Goal: Task Accomplishment & Management: Manage account settings

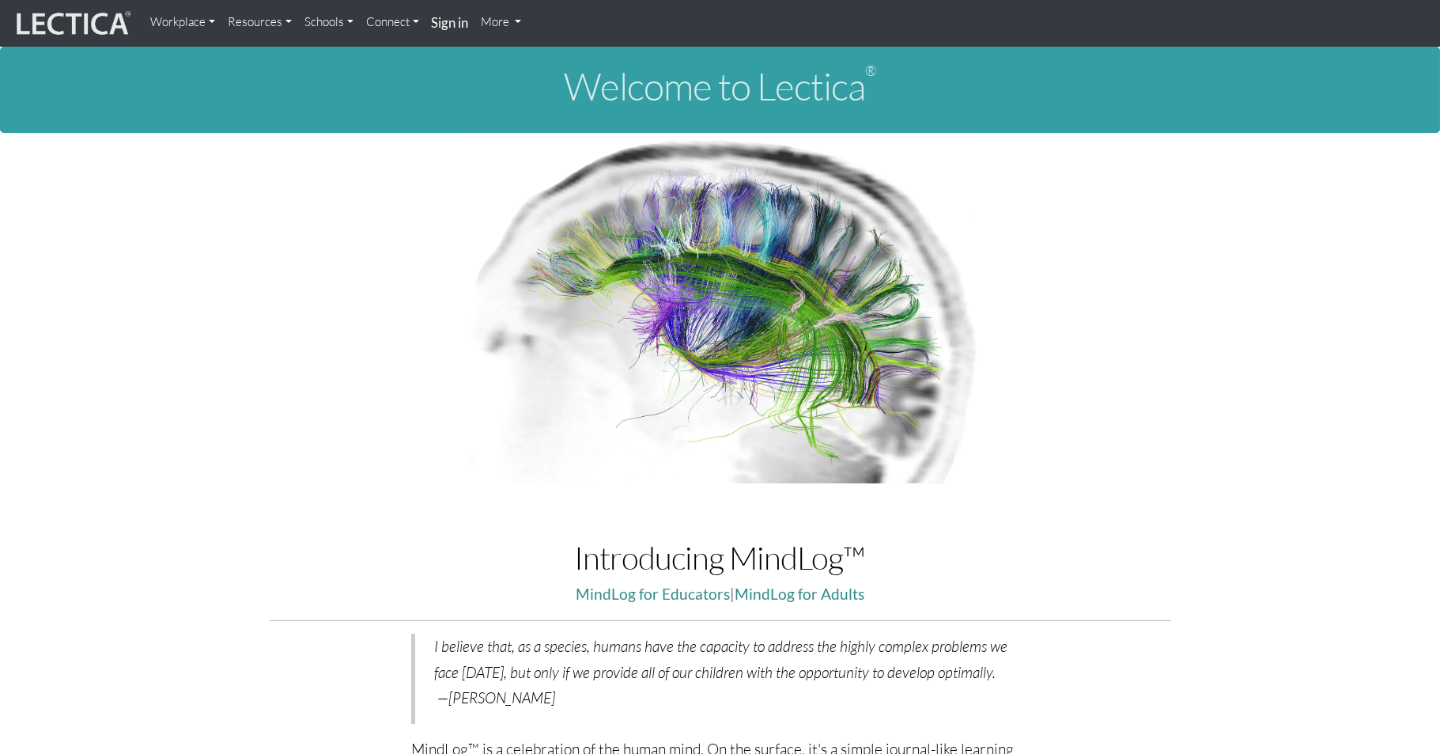
click at [368, 26] on link "Connect" at bounding box center [393, 22] width 66 height 32
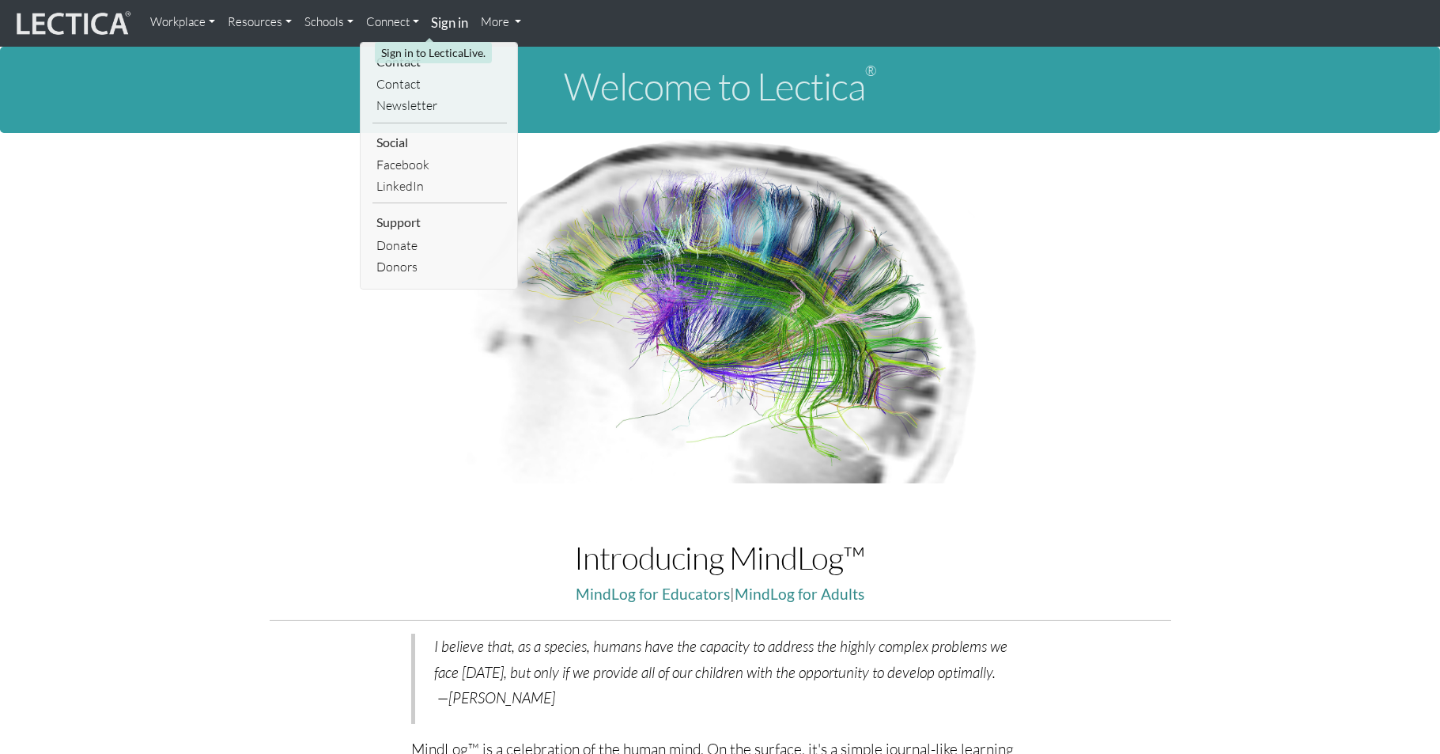
click at [435, 22] on strong "Sign in" at bounding box center [450, 22] width 37 height 17
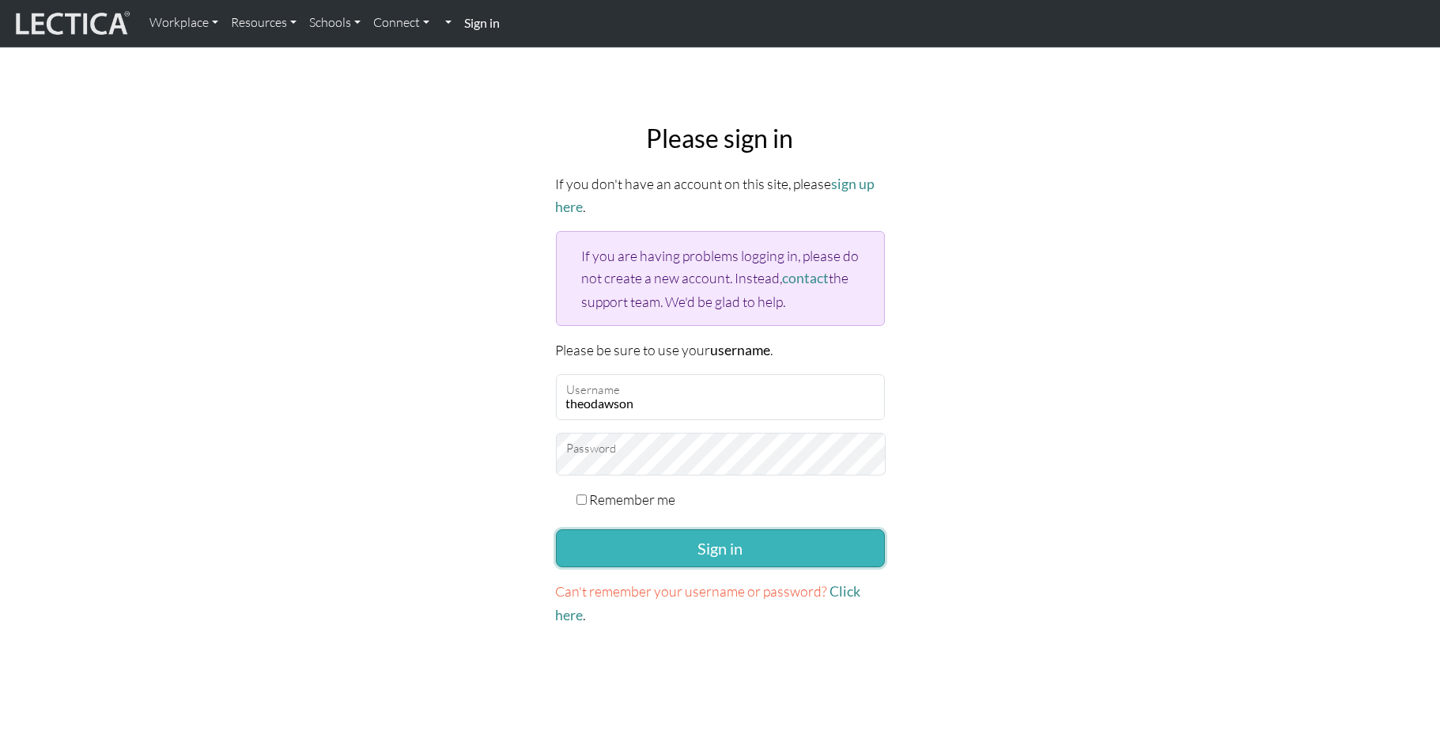
click at [624, 529] on button "Sign in" at bounding box center [720, 548] width 329 height 38
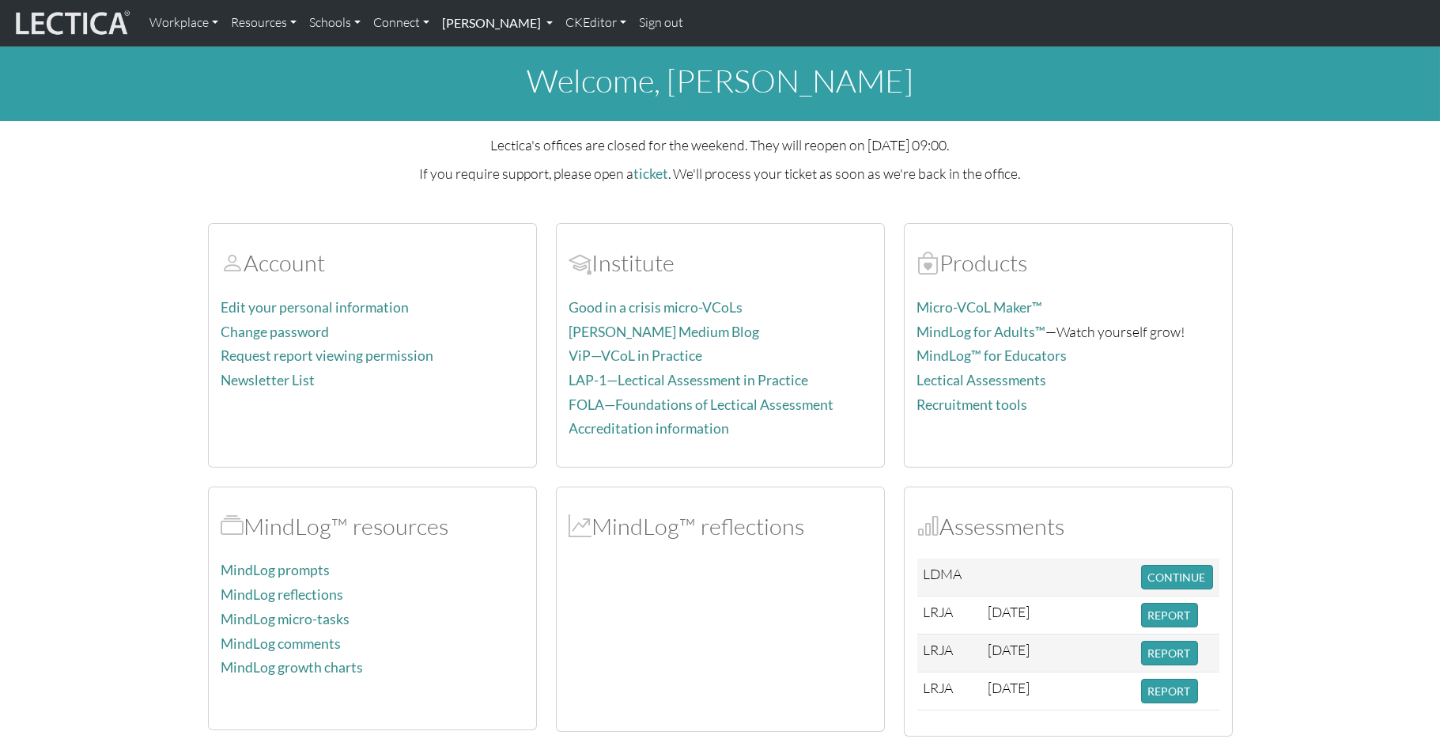
click at [441, 24] on link "[PERSON_NAME]" at bounding box center [497, 22] width 123 height 33
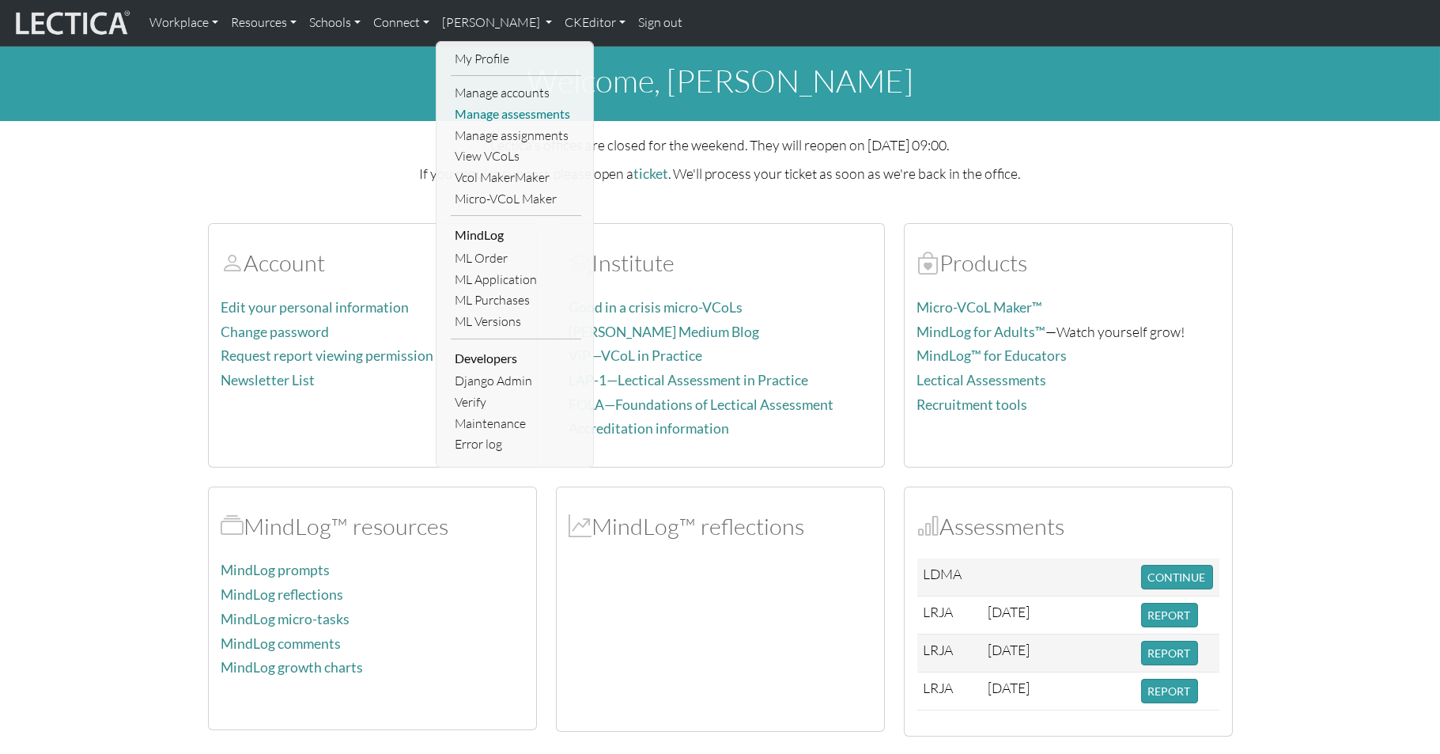
click at [456, 108] on link "Manage assessments" at bounding box center [516, 114] width 130 height 21
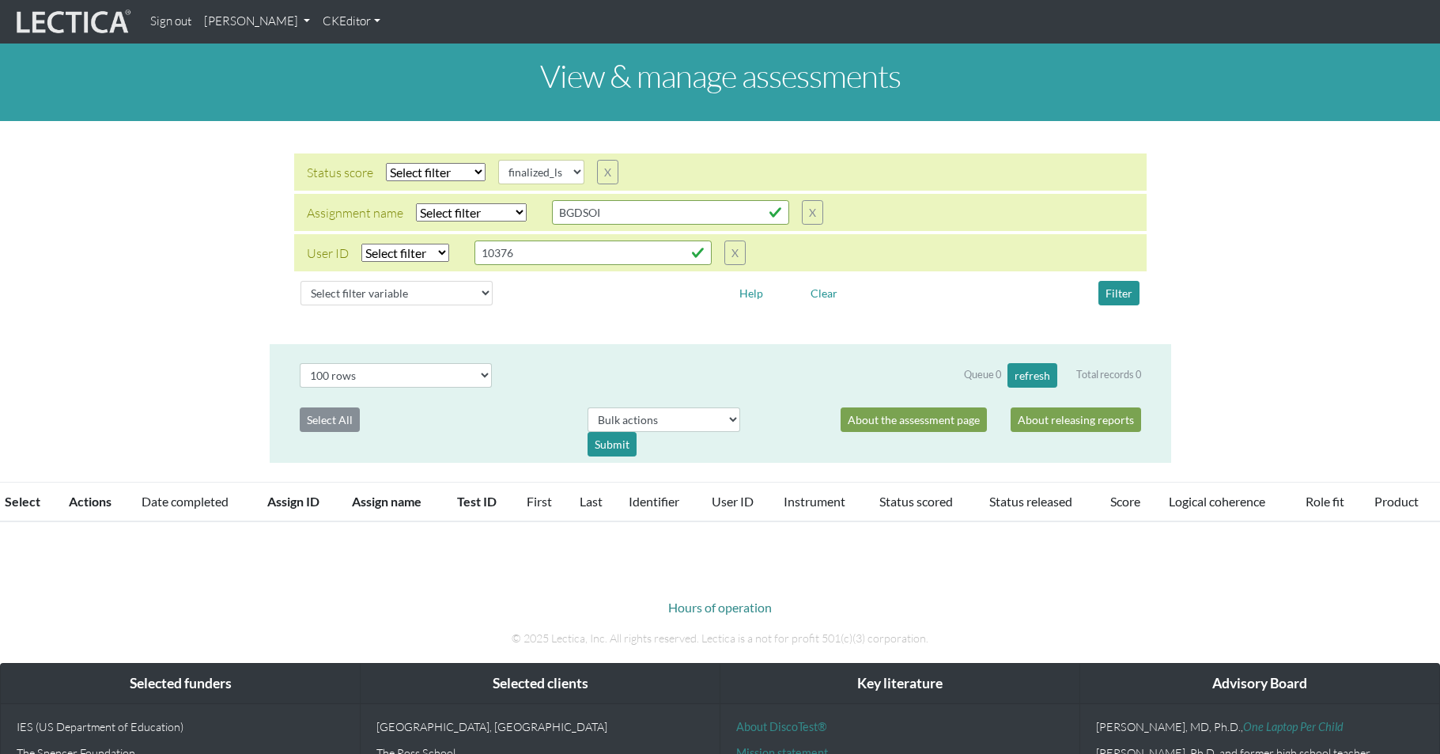
select select
select select "finalized_ls"
select select "100"
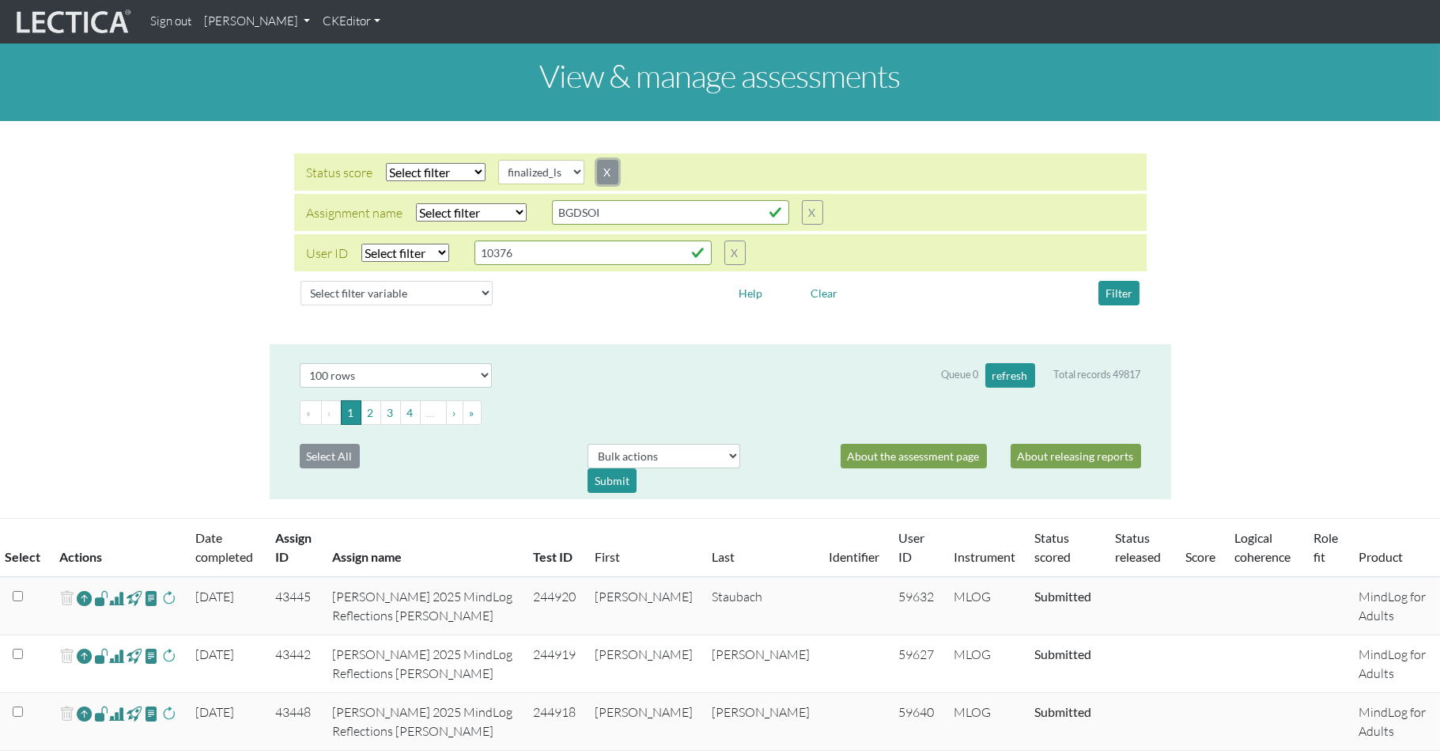
click at [597, 160] on button "X" at bounding box center [607, 172] width 21 height 25
type input "10376"
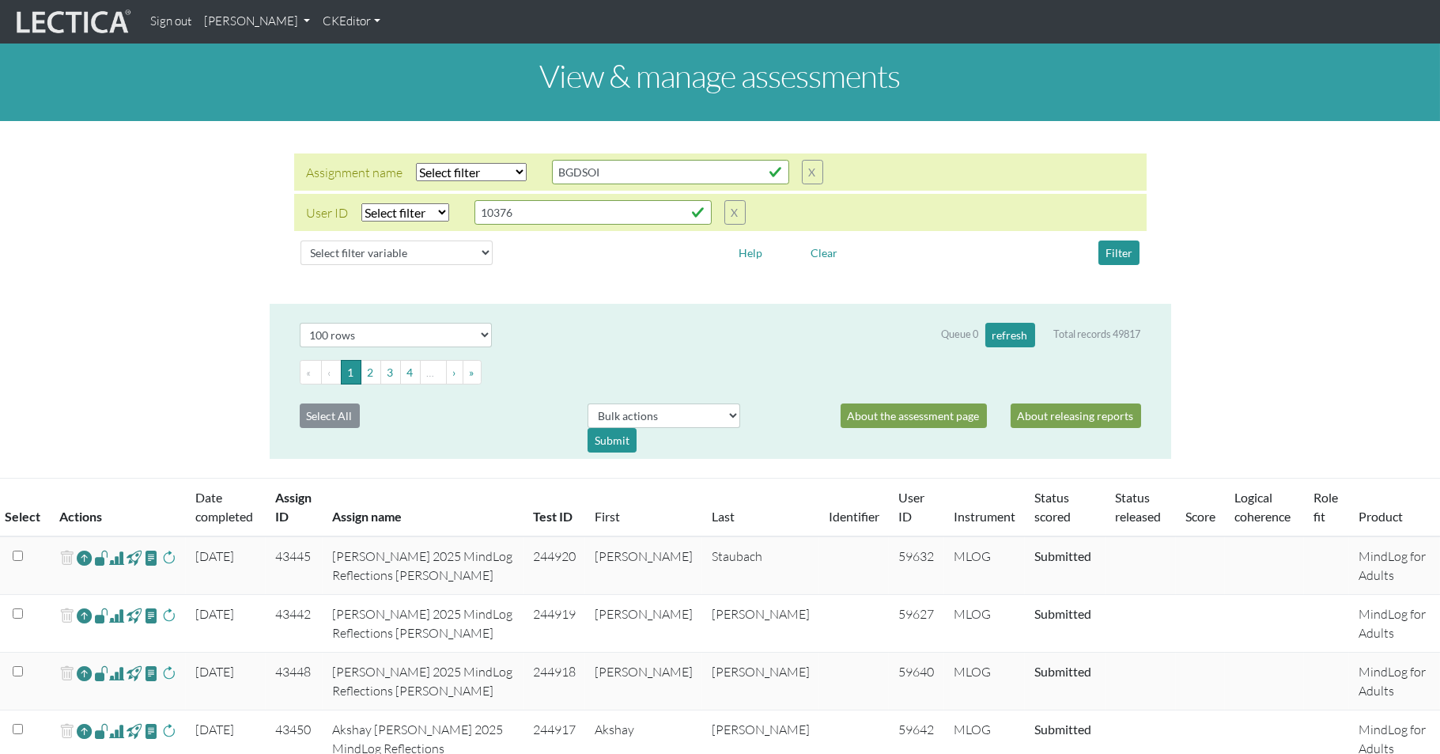
select select "icontains"
click option "Contains" at bounding box center [0, 0] width 0 height 0
click at [575, 160] on input "BGDSOI" at bounding box center [670, 172] width 237 height 25
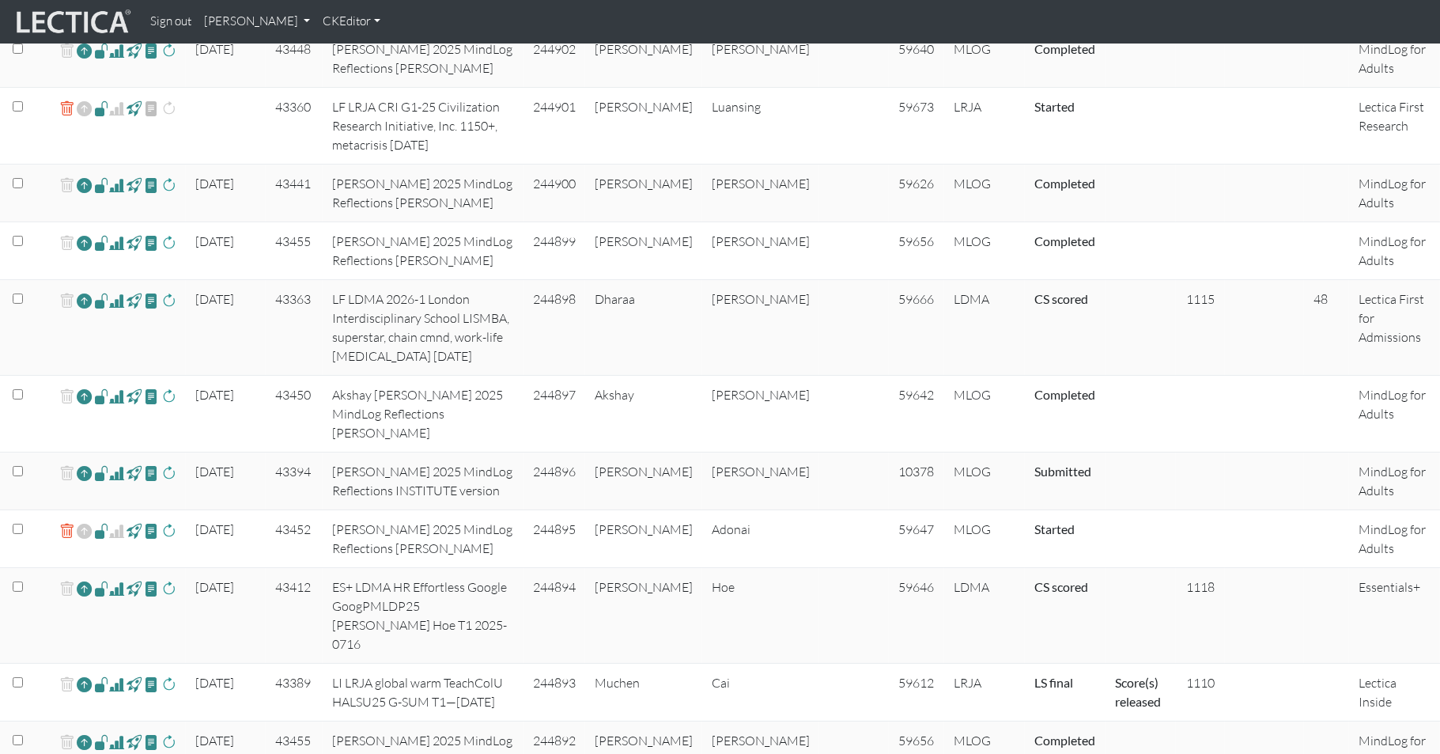
scroll to position [1737, 0]
drag, startPoint x: 494, startPoint y: 272, endPoint x: 579, endPoint y: 276, distance: 84.7
click at [523, 566] on td "ES+ LDMA HR Effortless Google GoogPMLDP25 [PERSON_NAME] Hoe T1 2025-0716" at bounding box center [423, 614] width 201 height 96
copy td "GoogPMLDP25"
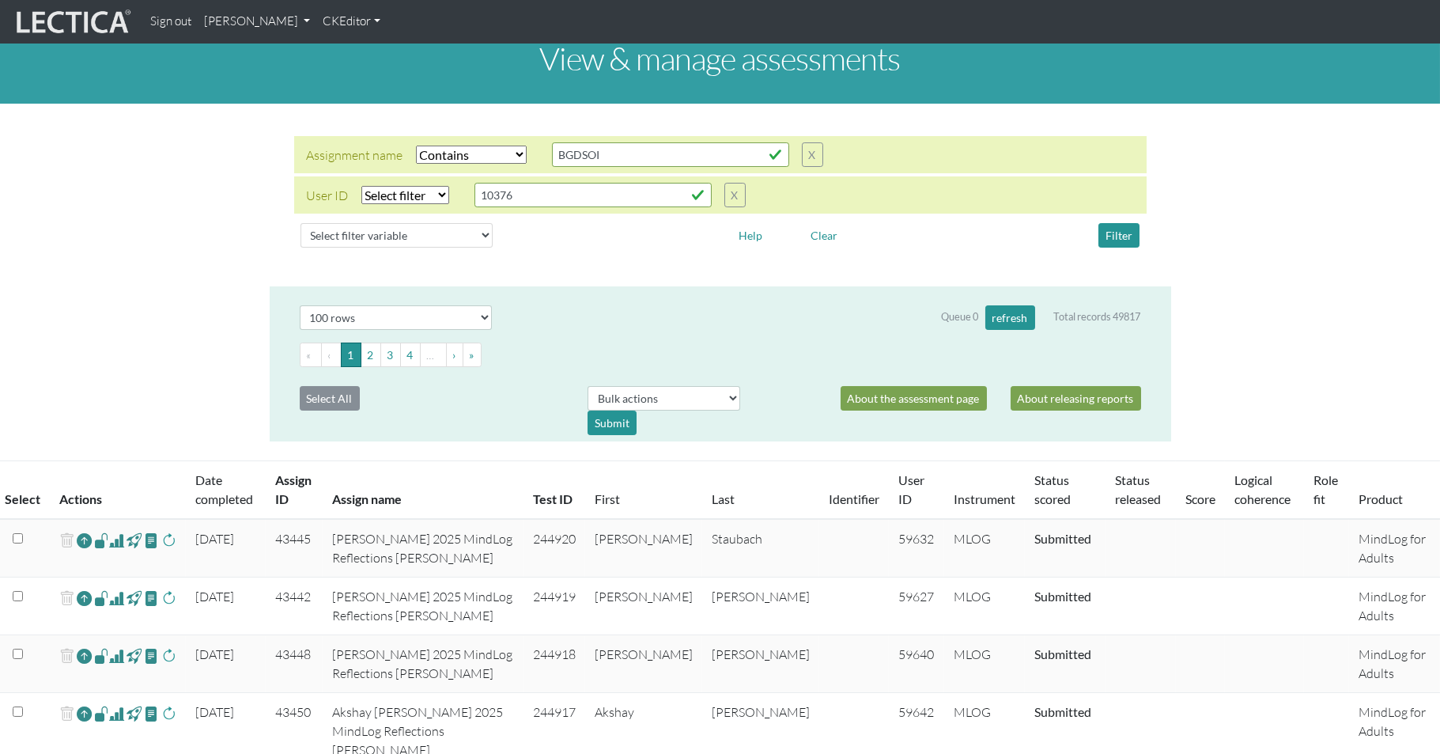
scroll to position [0, 0]
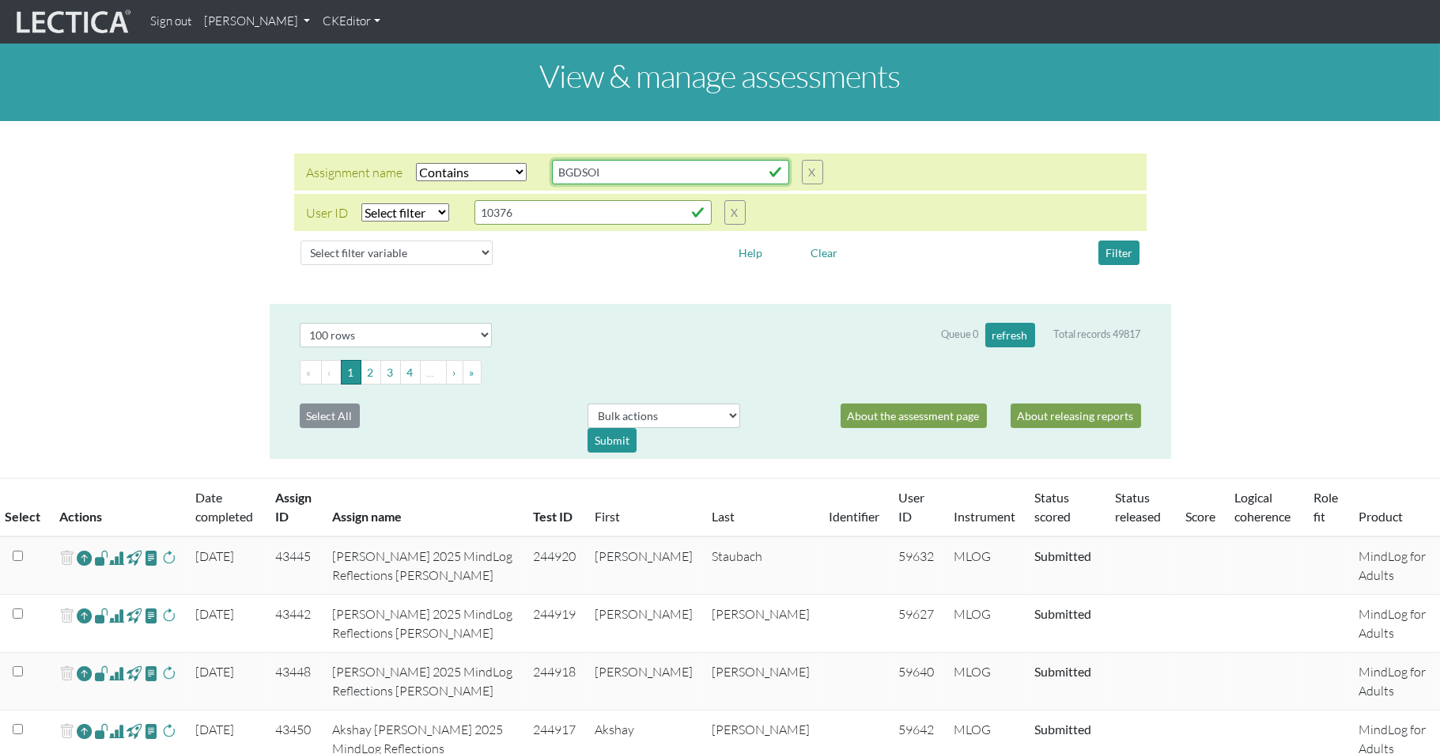
drag, startPoint x: 584, startPoint y: 166, endPoint x: 599, endPoint y: 161, distance: 15.8
click at [585, 164] on input "BGDSOI" at bounding box center [670, 172] width 237 height 25
drag, startPoint x: 602, startPoint y: 161, endPoint x: 531, endPoint y: 141, distance: 73.3
click at [552, 160] on input "BGDSOI" at bounding box center [670, 172] width 237 height 25
paste input "GoogPMLDP25"
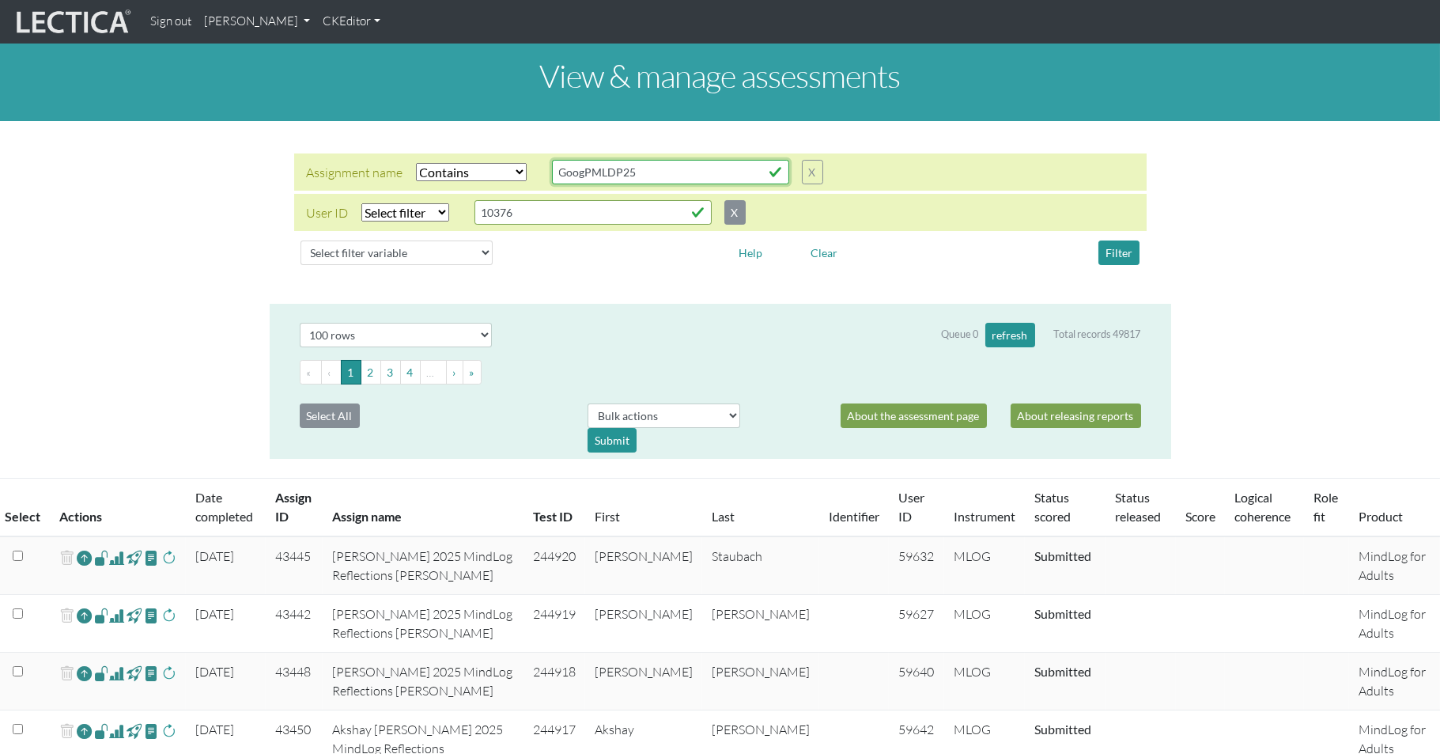
type input "GoogPMLDP25"
click at [728, 200] on button "X" at bounding box center [734, 212] width 21 height 25
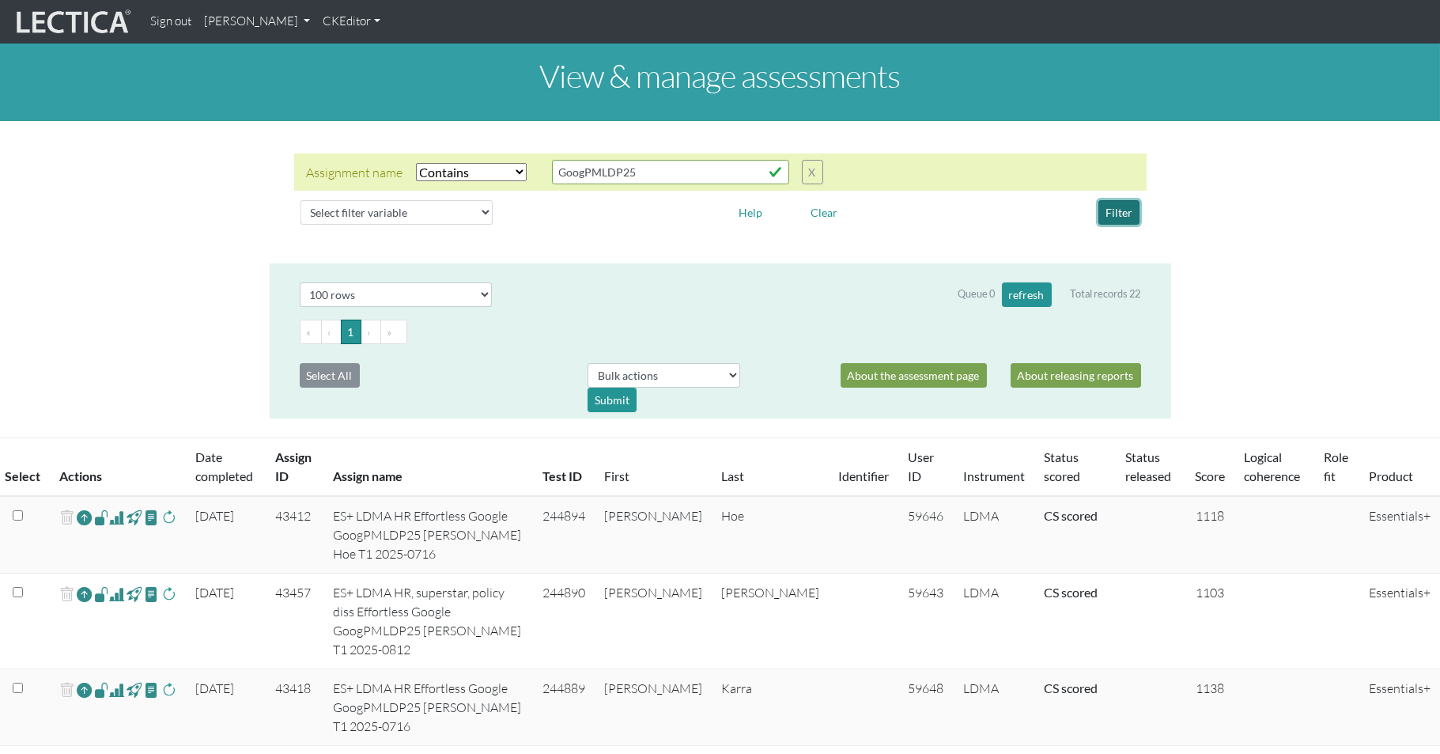
click at [1120, 201] on button "Filter" at bounding box center [1118, 212] width 41 height 25
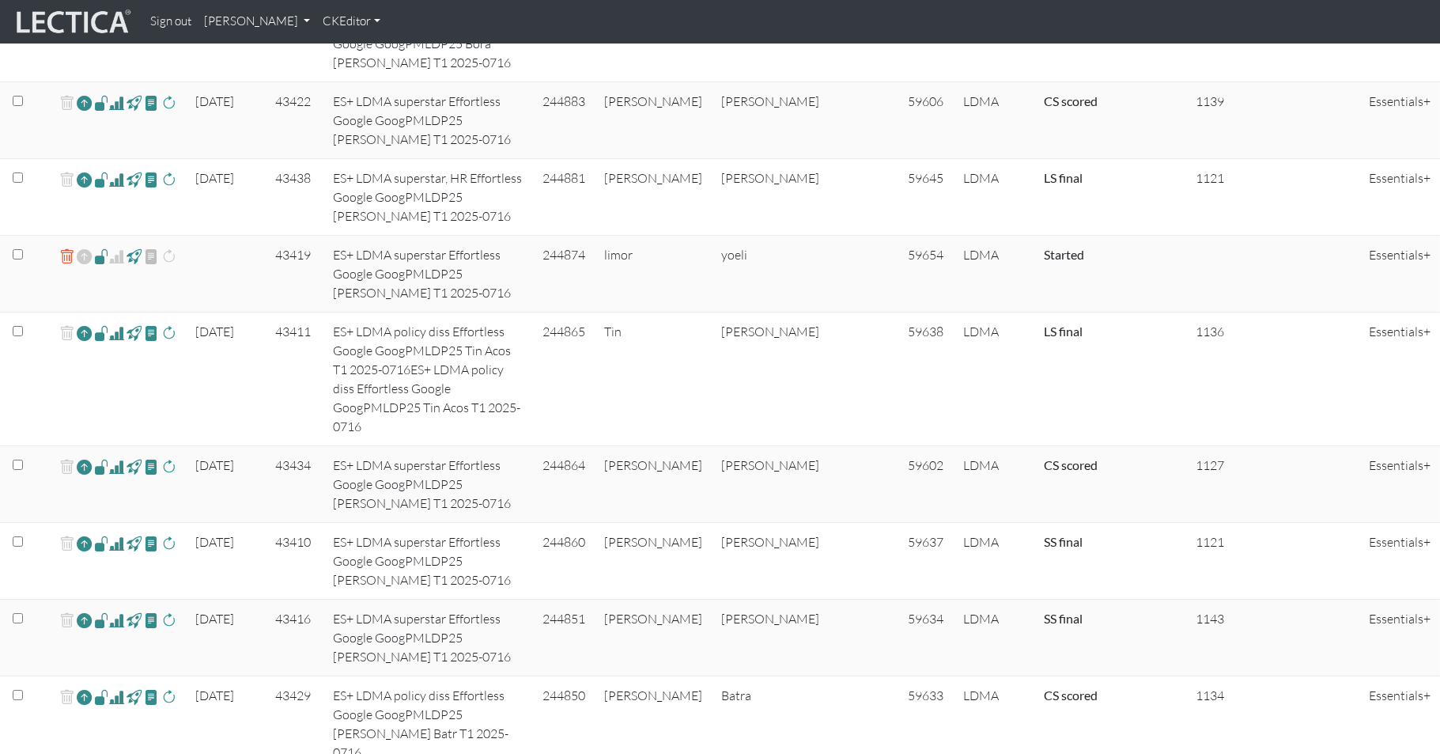
scroll to position [744, 0]
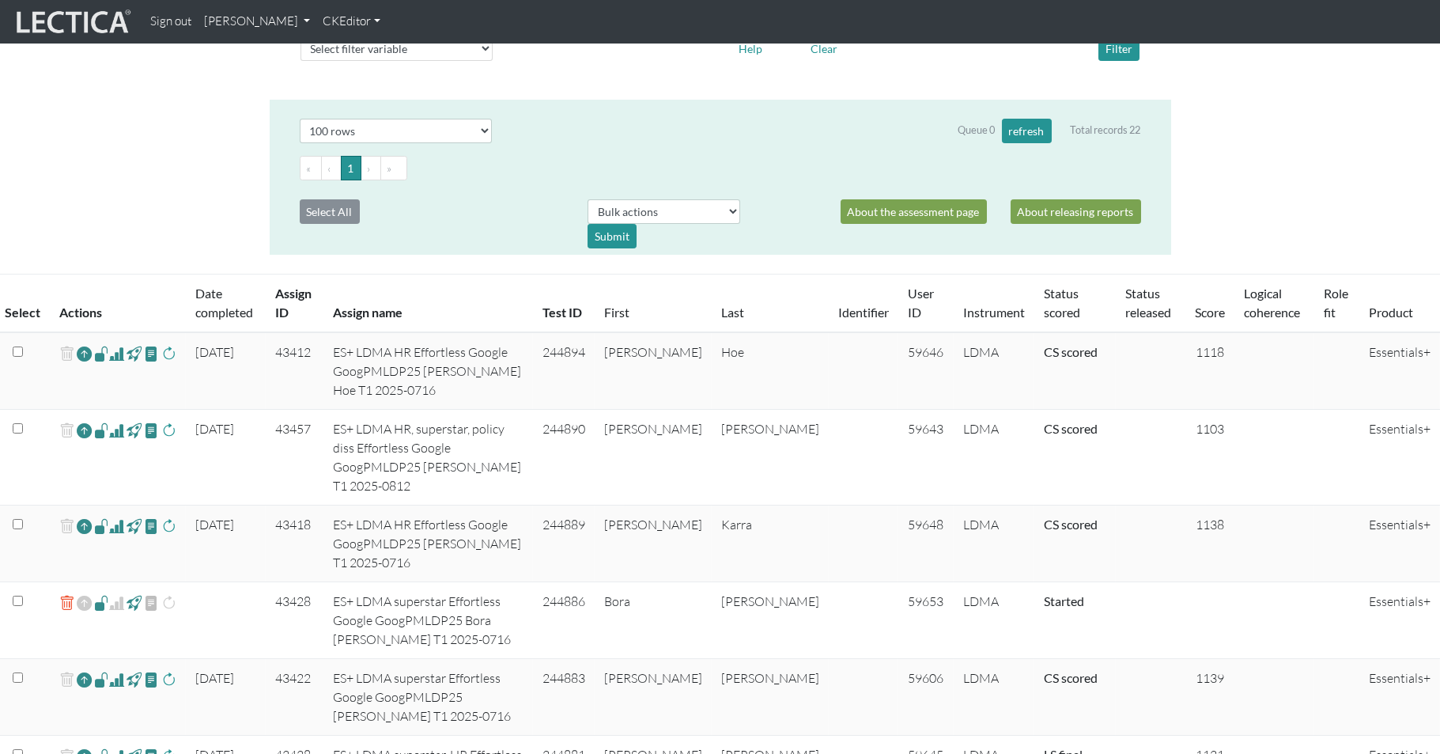
scroll to position [0, 0]
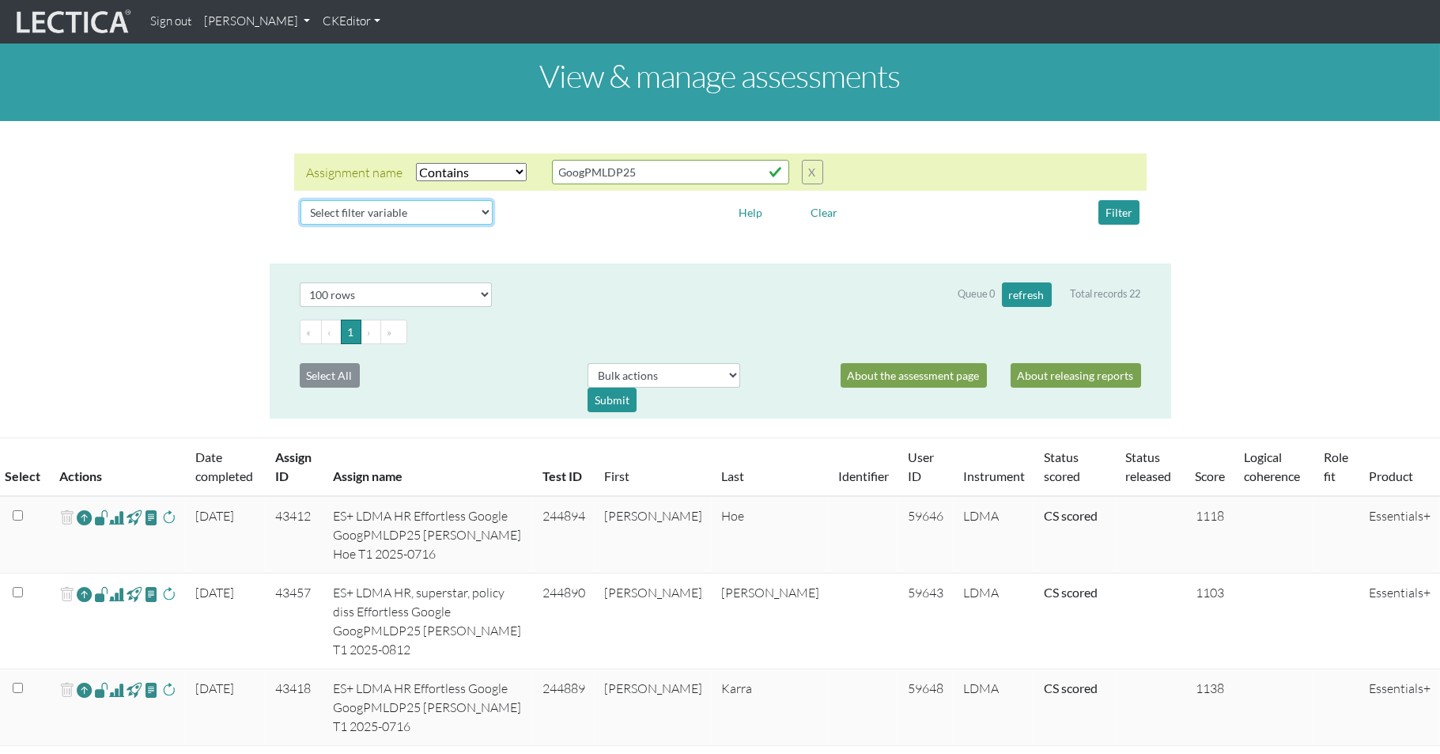
click at [300, 200] on select "Select filter variable Assignment name Assignment ID Clarity persuasive Clarity…" at bounding box center [396, 212] width 192 height 25
select select "status_score"
click option "Status score" at bounding box center [0, 0] width 0 height 0
select select
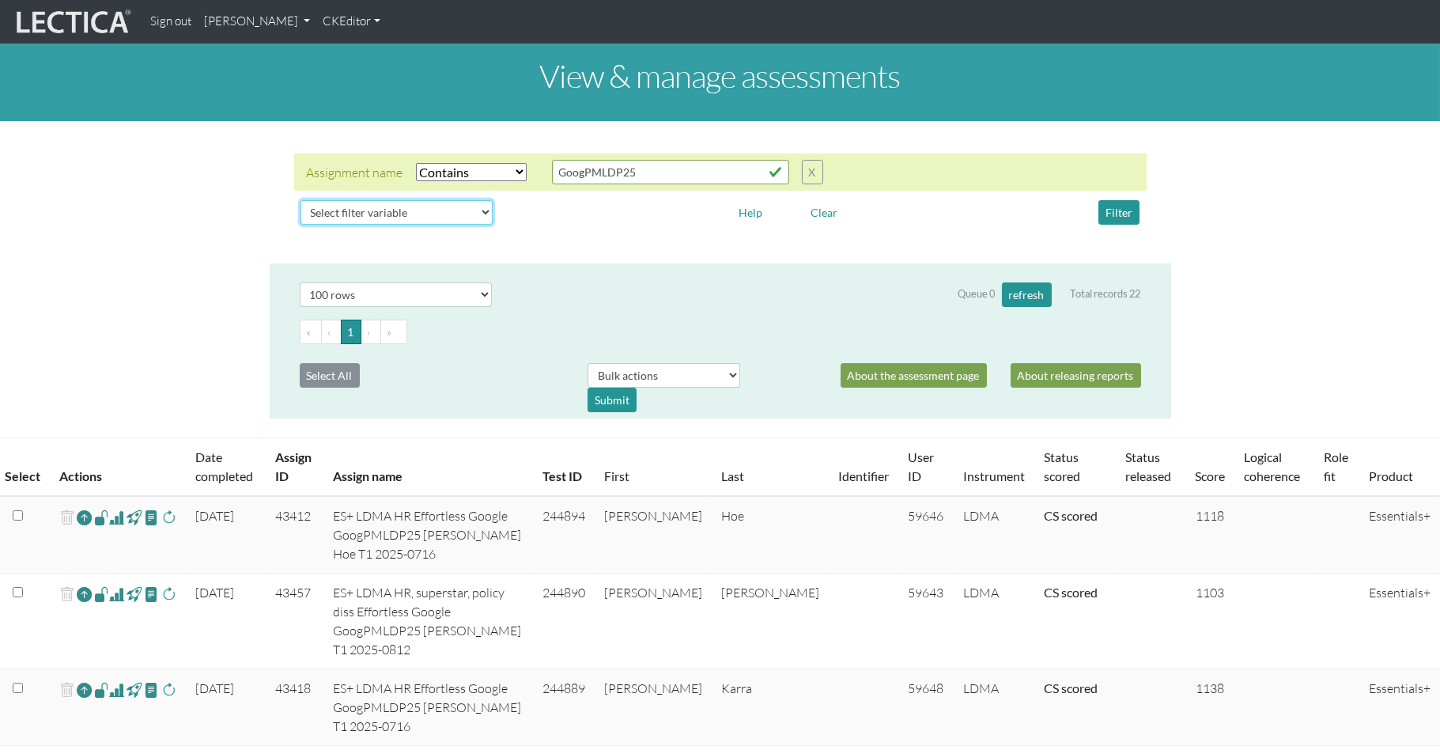
select select
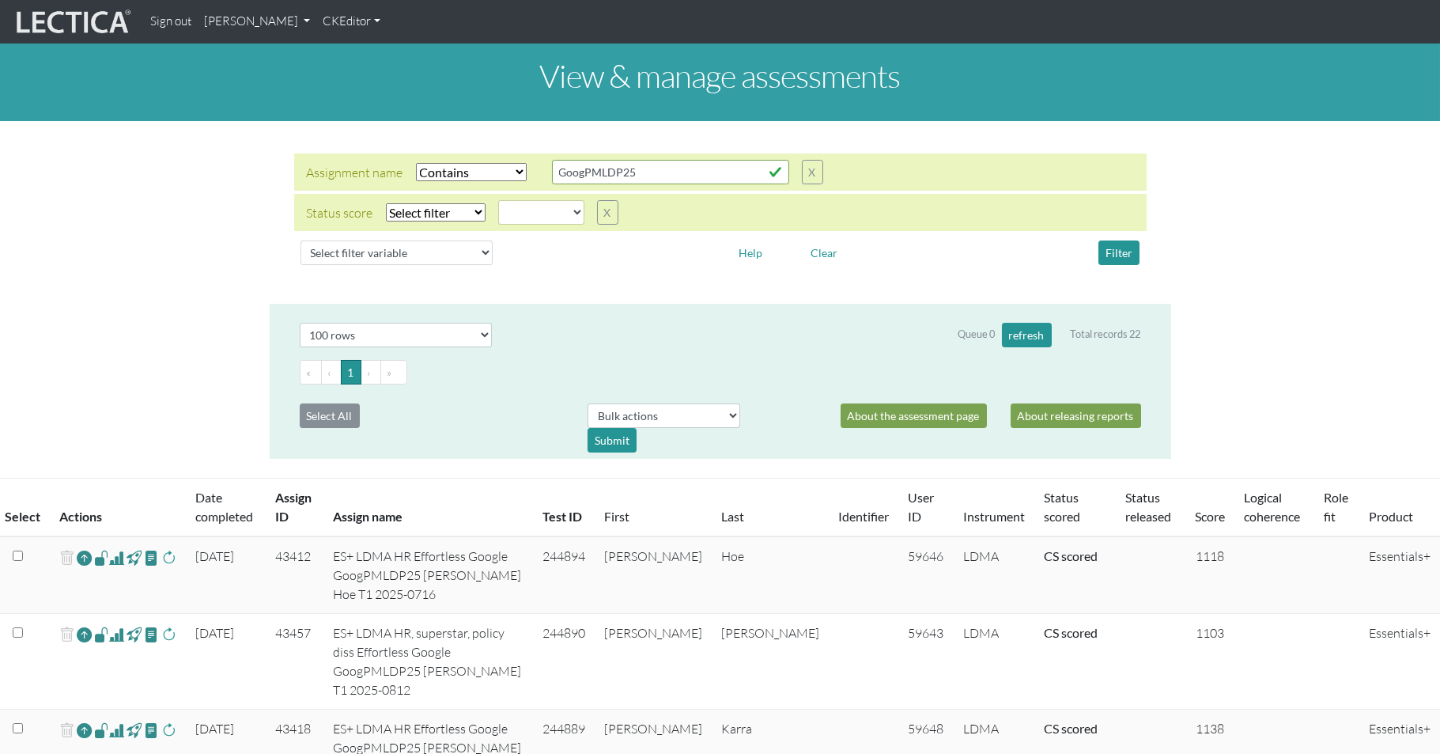
select select "iexact"
click option "Equals" at bounding box center [0, 0] width 0 height 0
click at [498, 200] on select "completed created finalized_cs finalized_ls finalized_ss scored_cs started subm…" at bounding box center [541, 212] width 86 height 25
select select "scored_cs"
click option "scored_cs" at bounding box center [0, 0] width 0 height 0
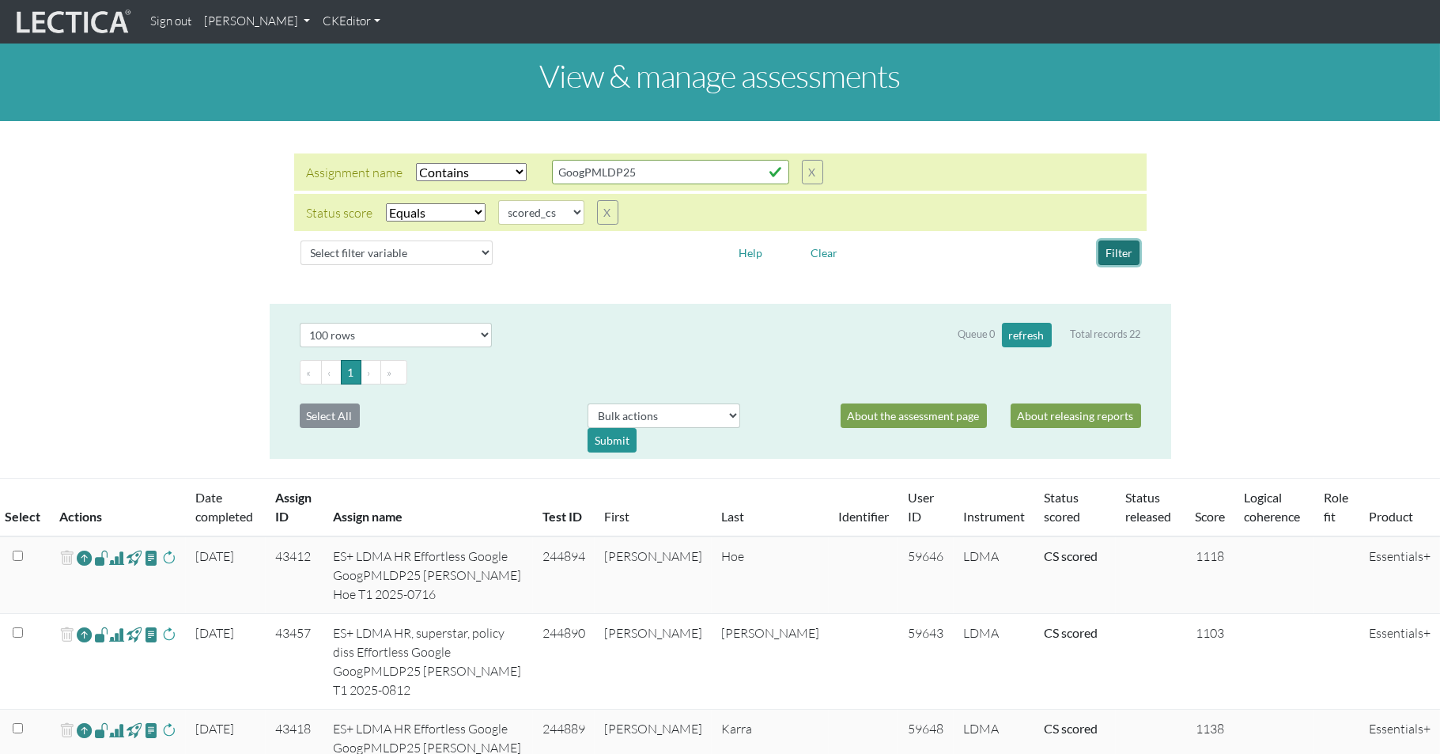
click at [1125, 240] on button "Filter" at bounding box center [1118, 252] width 41 height 25
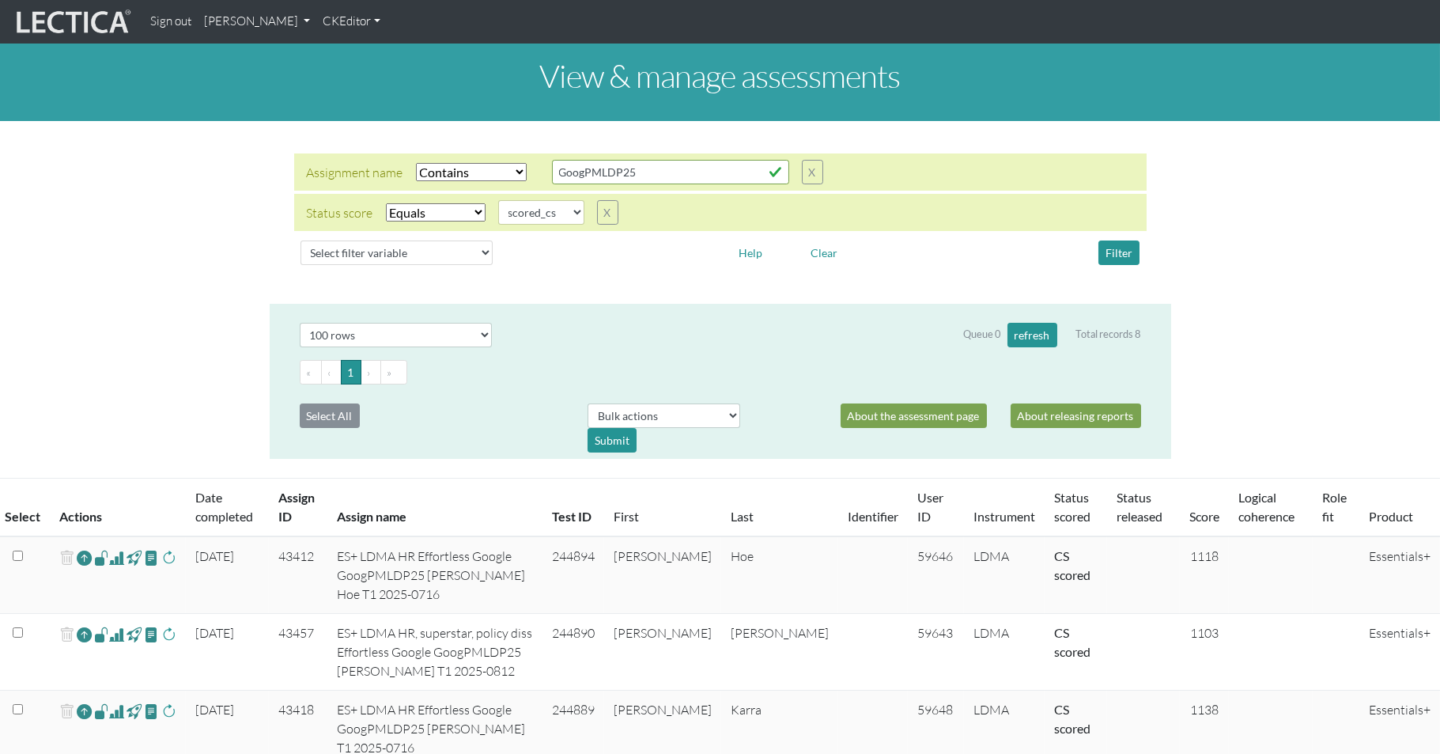
click at [199, 489] on link "Date completed" at bounding box center [224, 506] width 58 height 34
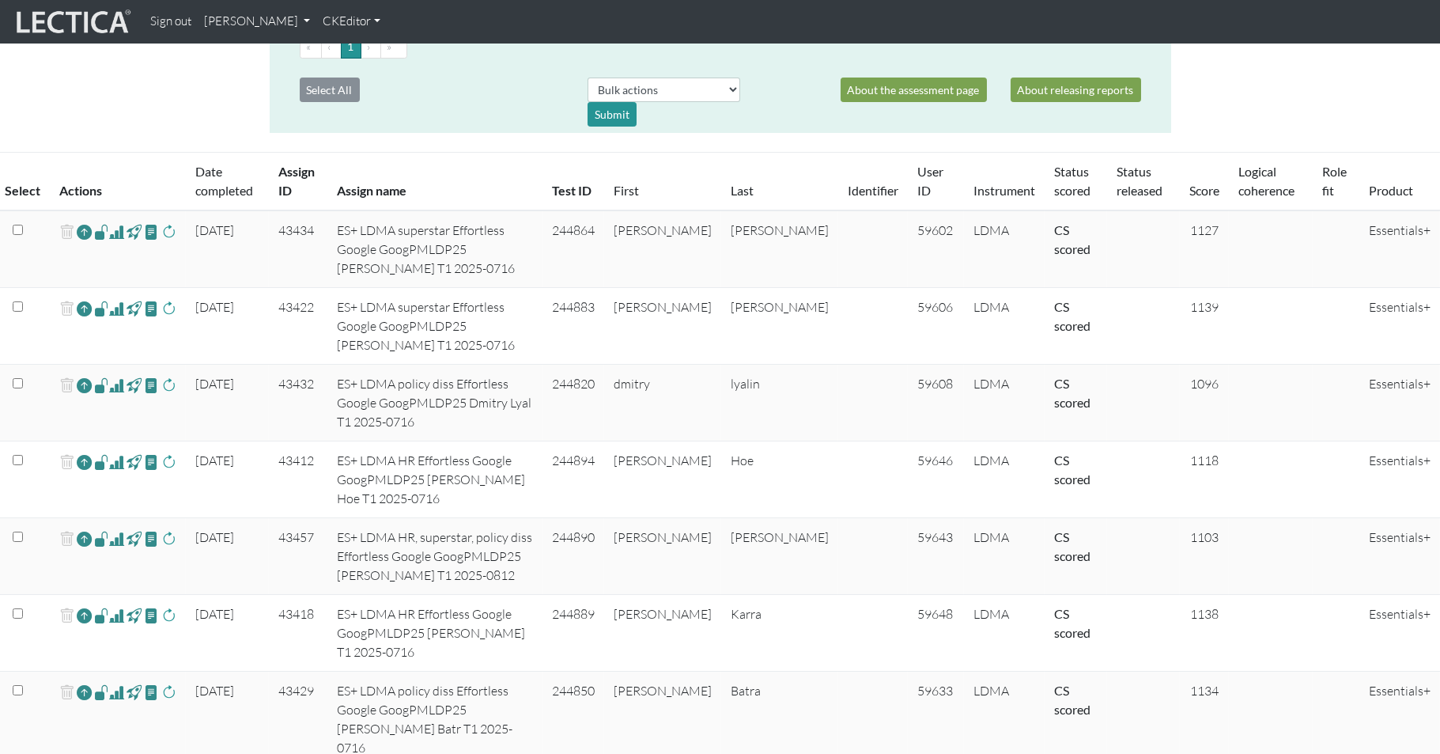
scroll to position [328, 0]
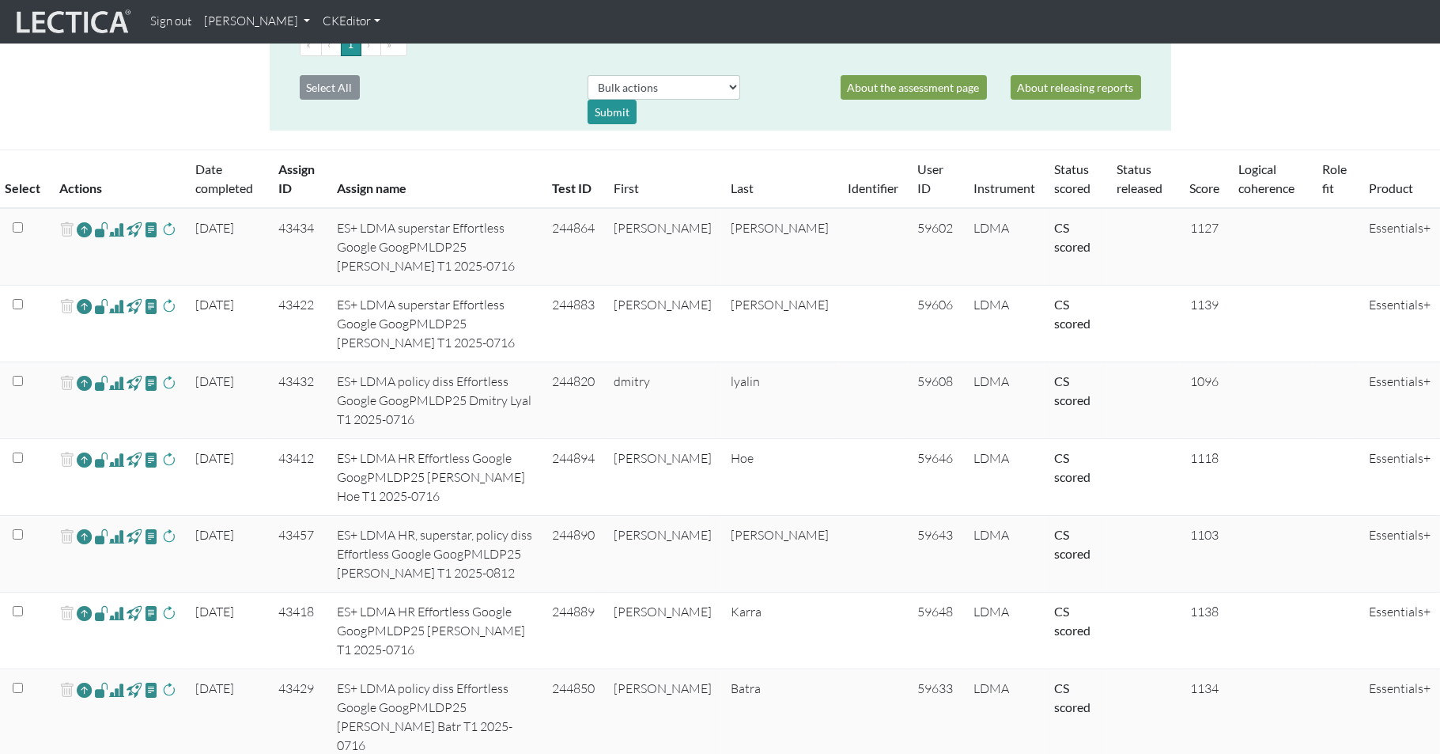
click at [109, 220] on span at bounding box center [116, 229] width 15 height 19
